Goal: Navigation & Orientation: Find specific page/section

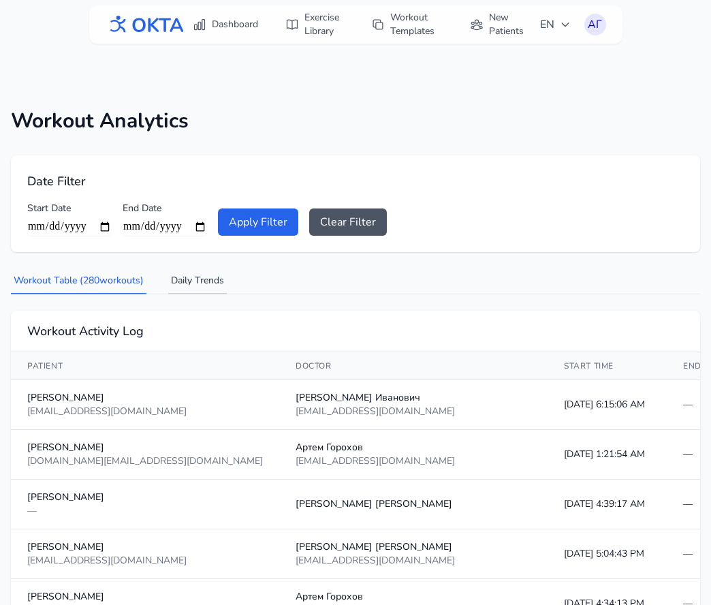
click at [201, 283] on button "Daily Trends" at bounding box center [197, 281] width 59 height 26
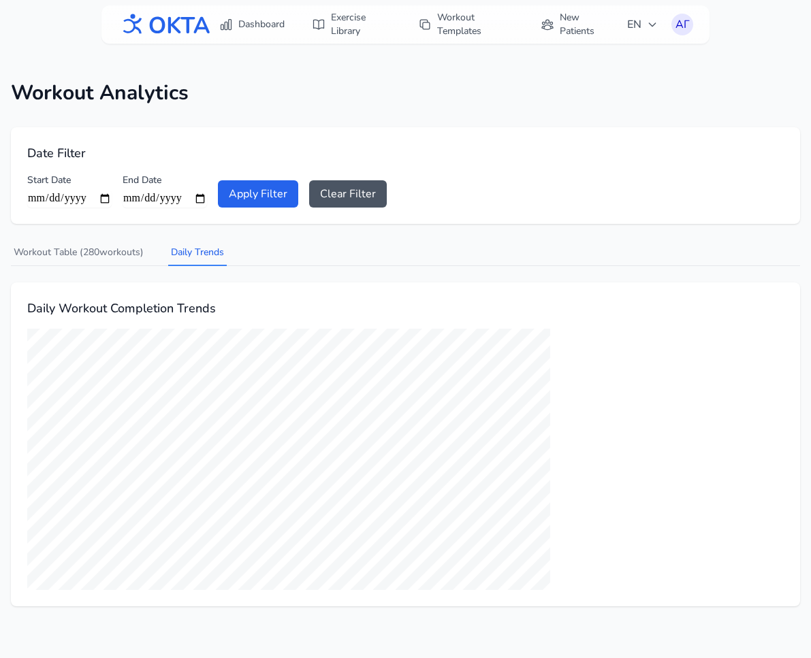
scroll to position [44, 0]
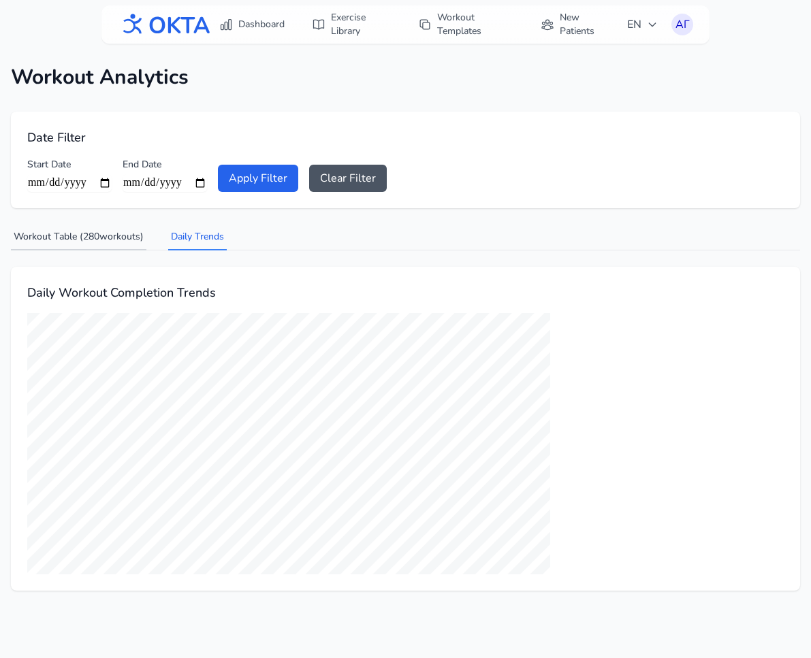
click at [101, 232] on button "Workout Table ( 280 workouts)" at bounding box center [78, 238] width 135 height 26
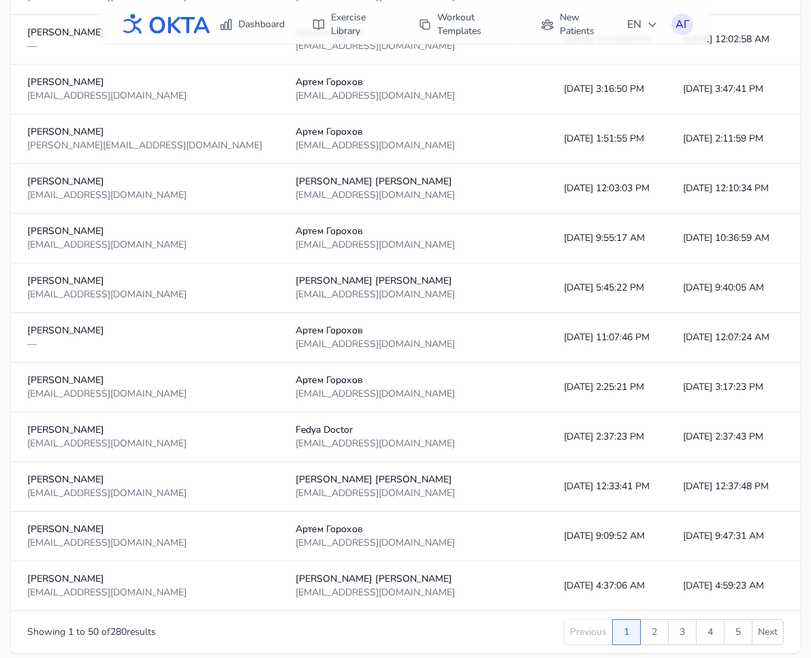
scroll to position [2271, 0]
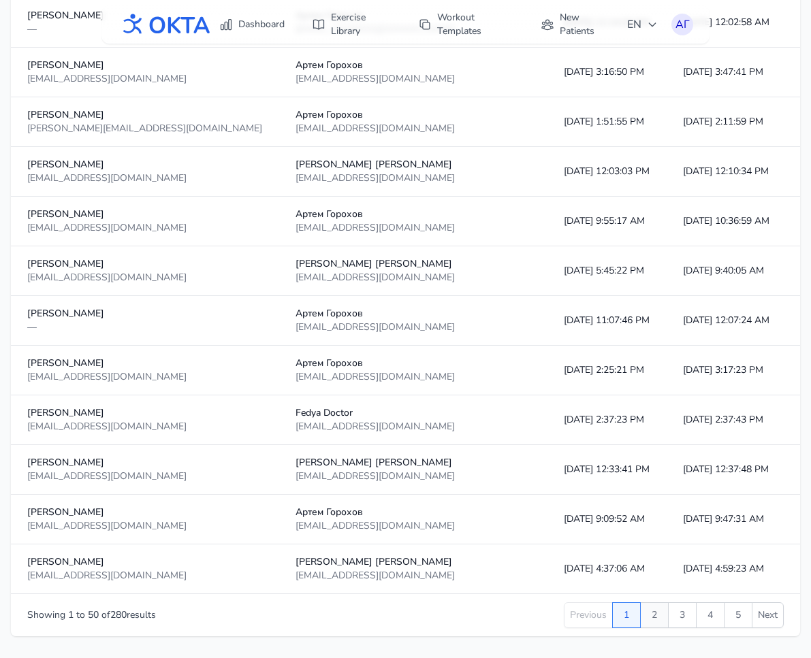
click at [650, 604] on button "2" at bounding box center [654, 616] width 29 height 26
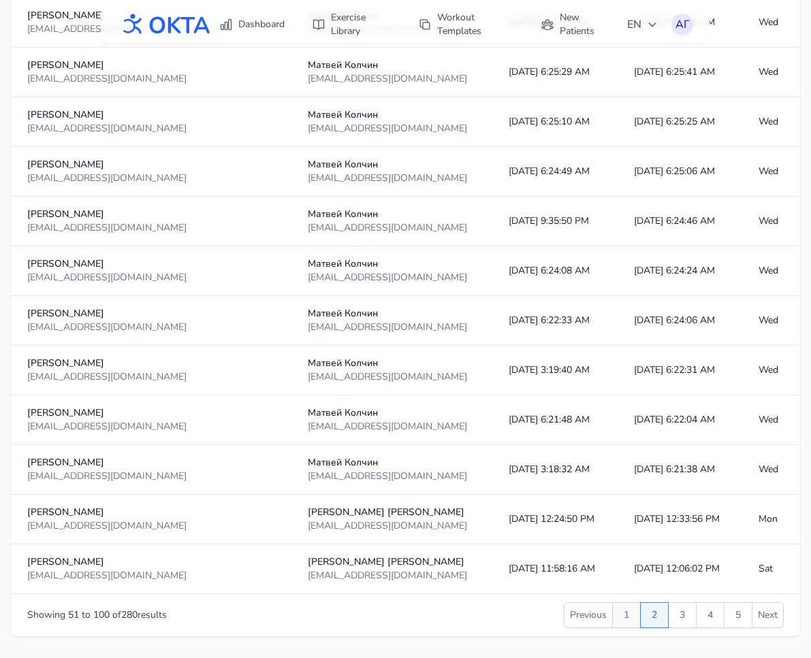
click at [623, 604] on button "1" at bounding box center [626, 616] width 29 height 26
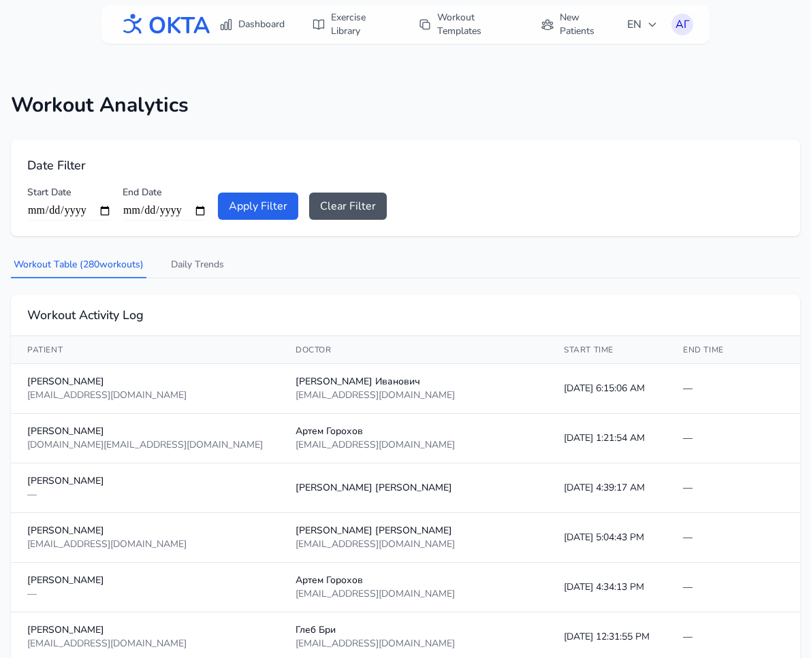
scroll to position [6, 0]
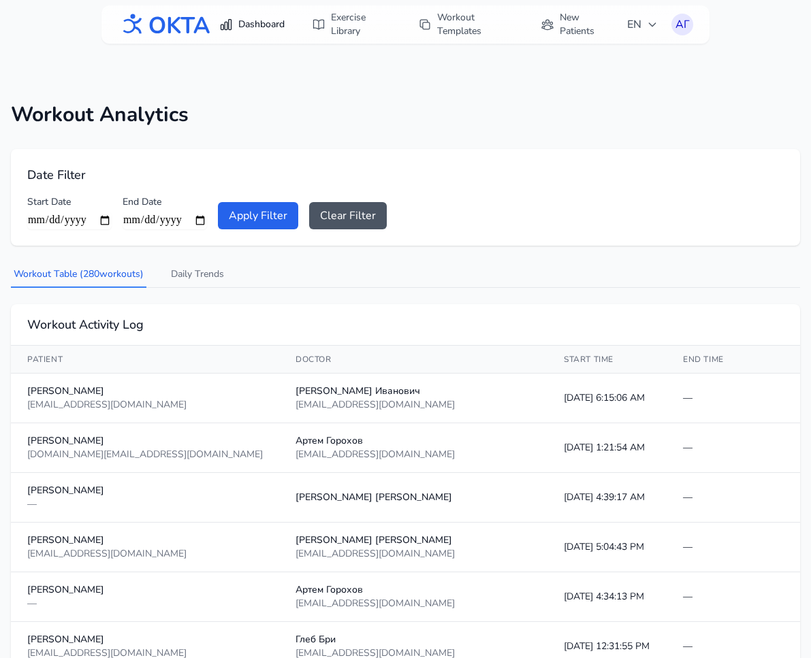
click at [266, 22] on link "Dashboard" at bounding box center [252, 24] width 82 height 25
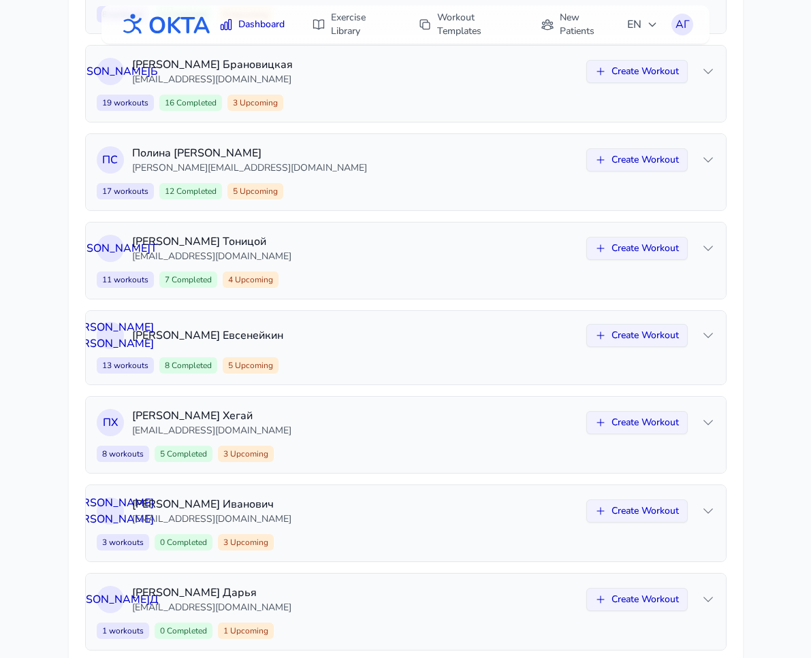
scroll to position [698, 0]
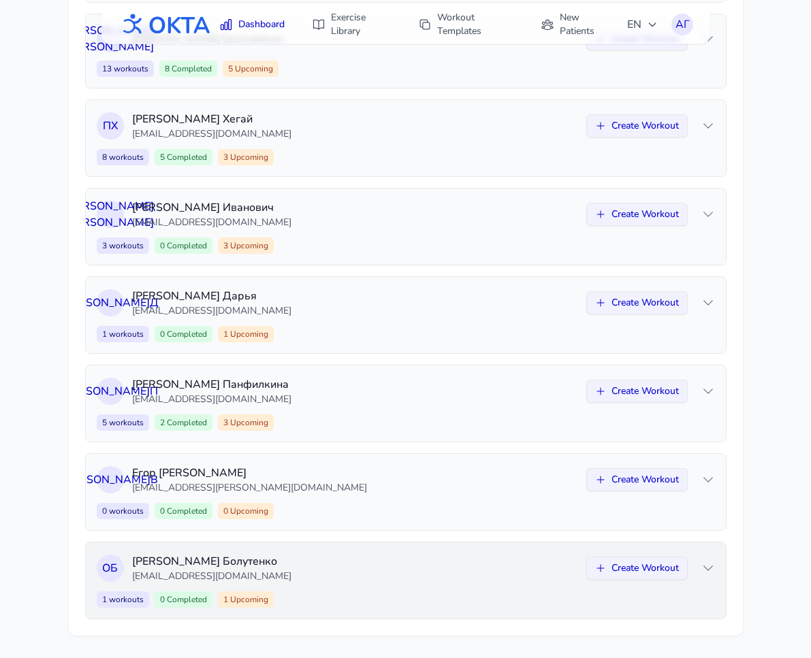
click at [412, 586] on div "О Б Олег Болутенко bolutenko_oi@mail.ru Create Workout 1 workouts 0 Completed 1…" at bounding box center [406, 581] width 640 height 76
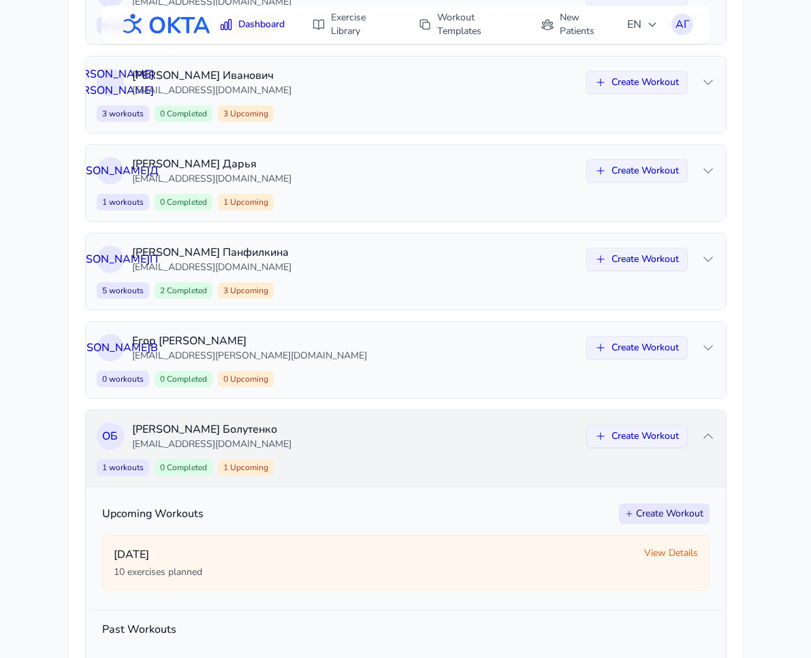
scroll to position [829, 0]
click at [415, 434] on p "Олег Болутенко" at bounding box center [355, 430] width 446 height 16
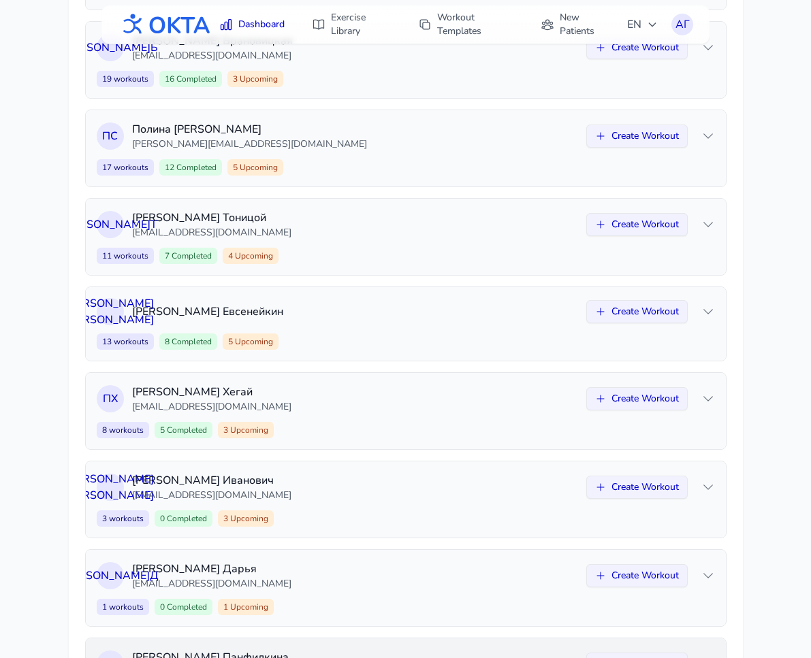
scroll to position [419, 0]
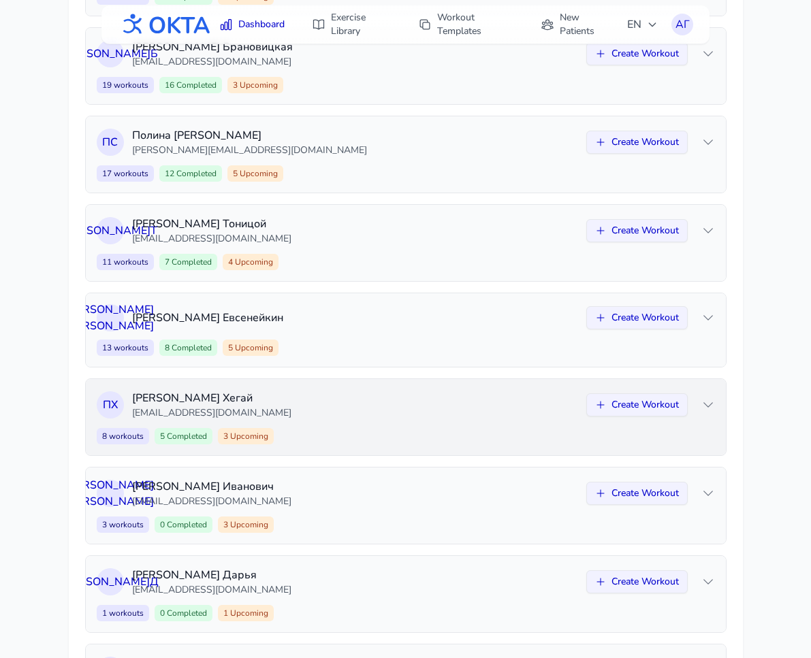
click at [388, 423] on div "П Х Павел Хегай 0013237@gmail.com Create Workout 8 workouts 5 Completed 3 Upcom…" at bounding box center [406, 417] width 640 height 76
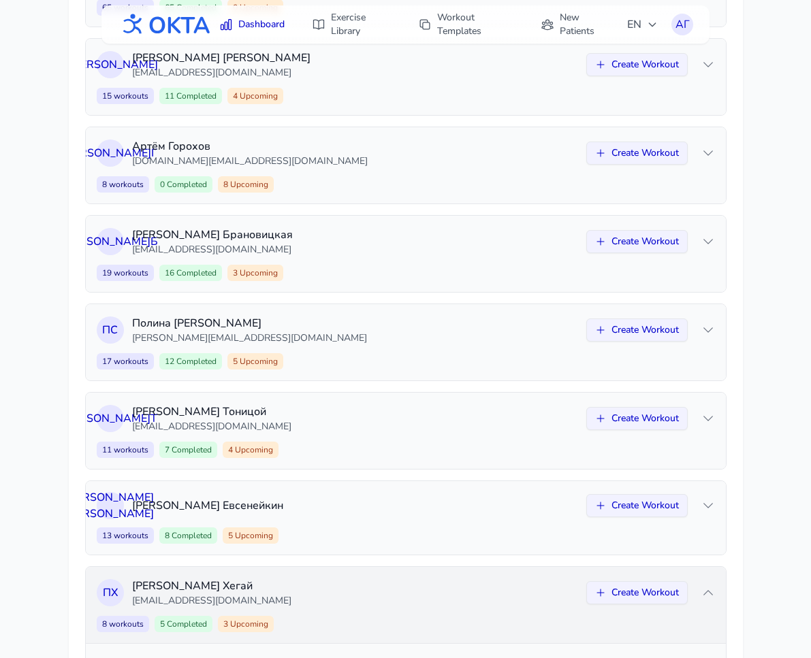
scroll to position [229, 0]
